Goal: Task Accomplishment & Management: Use online tool/utility

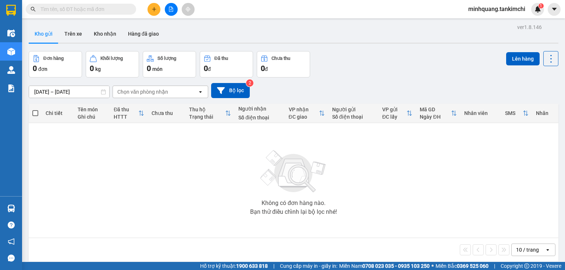
click at [77, 9] on input "text" at bounding box center [83, 9] width 87 height 8
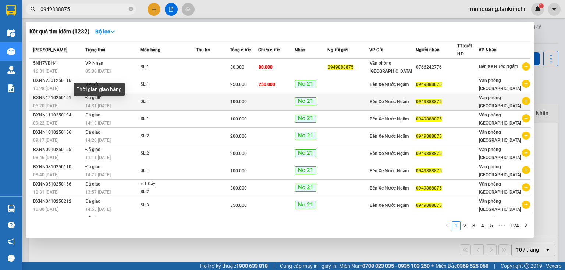
type input "0949888875"
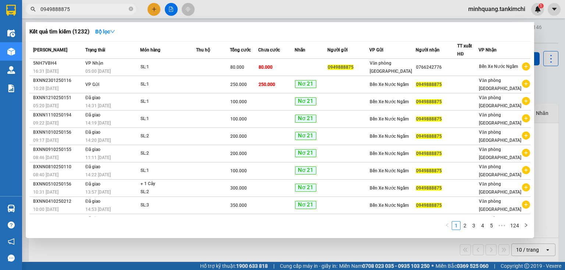
click at [110, 107] on span "14:31 [DATE]" at bounding box center [97, 105] width 25 height 5
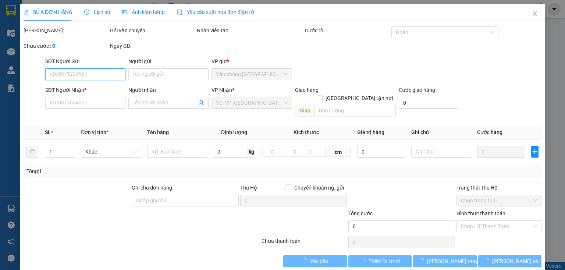
type input "0949888875"
type input "100.000"
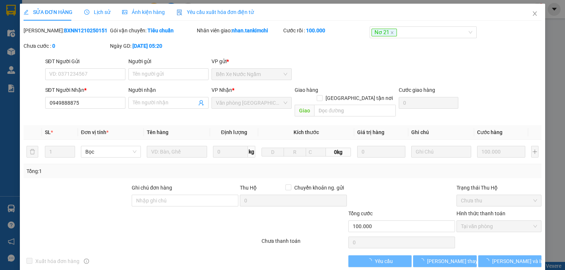
click at [96, 13] on span "Lịch sử" at bounding box center [97, 12] width 26 height 6
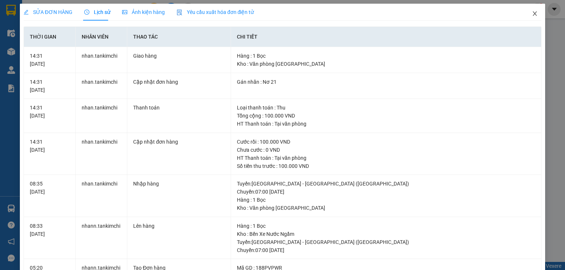
click at [534, 15] on span "Close" at bounding box center [534, 14] width 21 height 21
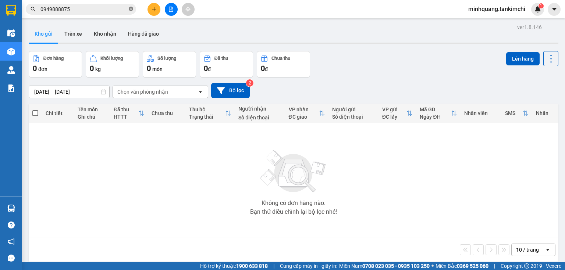
click at [131, 10] on icon "close-circle" at bounding box center [131, 9] width 4 height 4
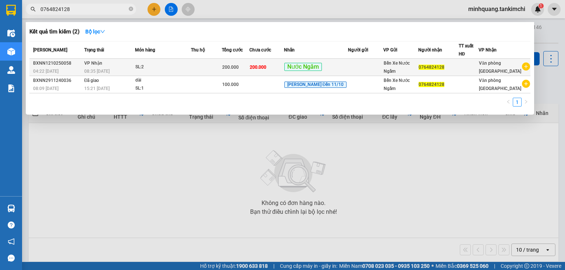
type input "0764824128"
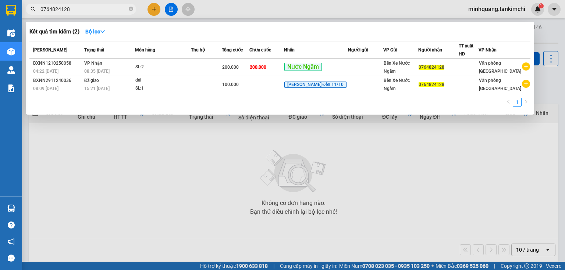
click at [94, 65] on span "VP Nhận" at bounding box center [93, 63] width 18 height 5
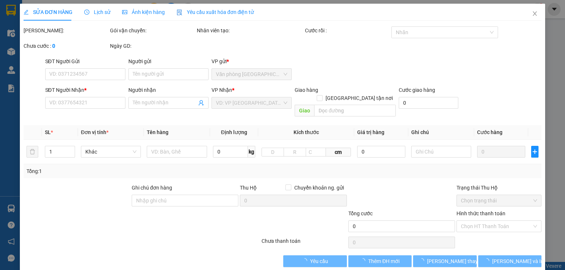
click at [100, 14] on span "Lịch sử" at bounding box center [97, 12] width 26 height 6
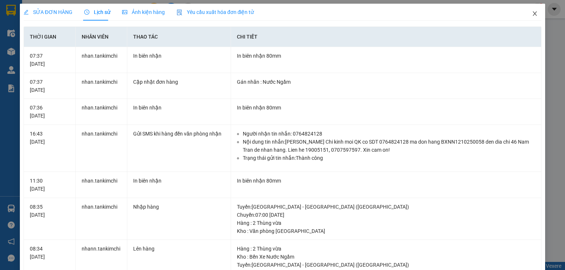
click at [533, 13] on icon "close" at bounding box center [535, 14] width 6 height 6
